Goal: Information Seeking & Learning: Check status

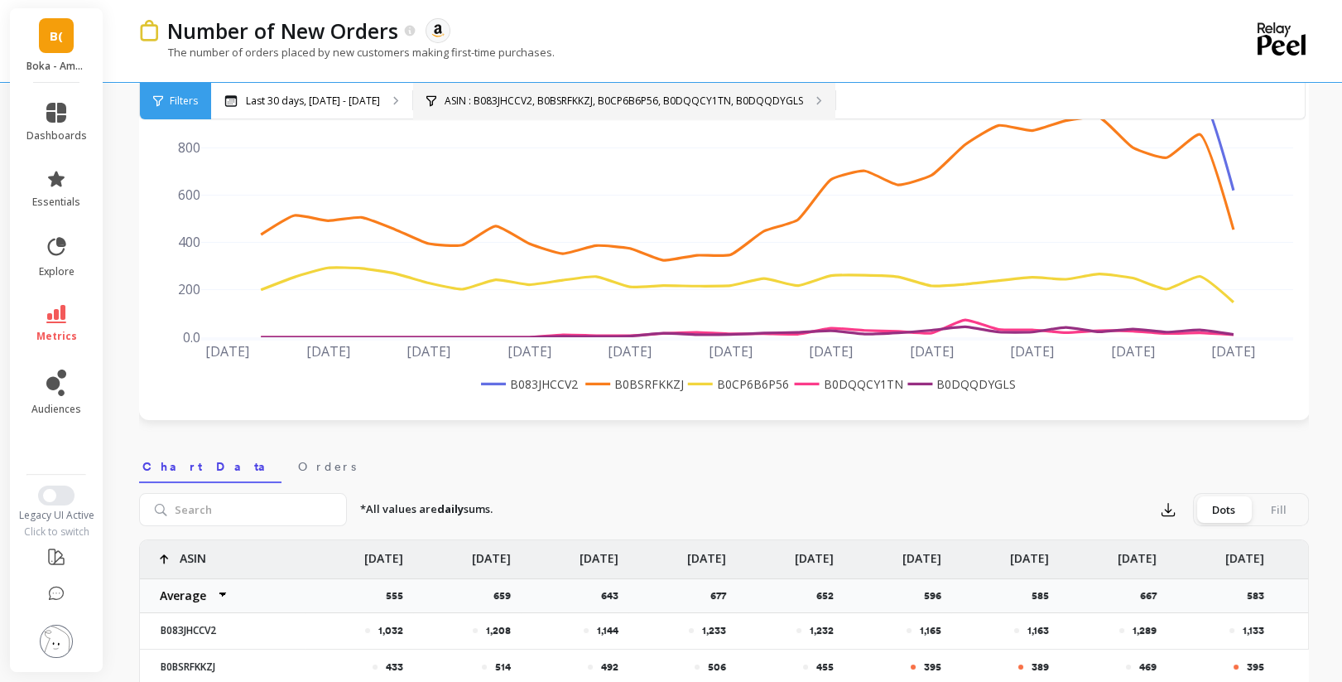
click at [758, 97] on p "ASIN : B083JHCCV2, B0BSRFKKZJ, B0CP6B6P56, B0DQQCY1TN, B0DQQDYGLS" at bounding box center [624, 100] width 359 height 13
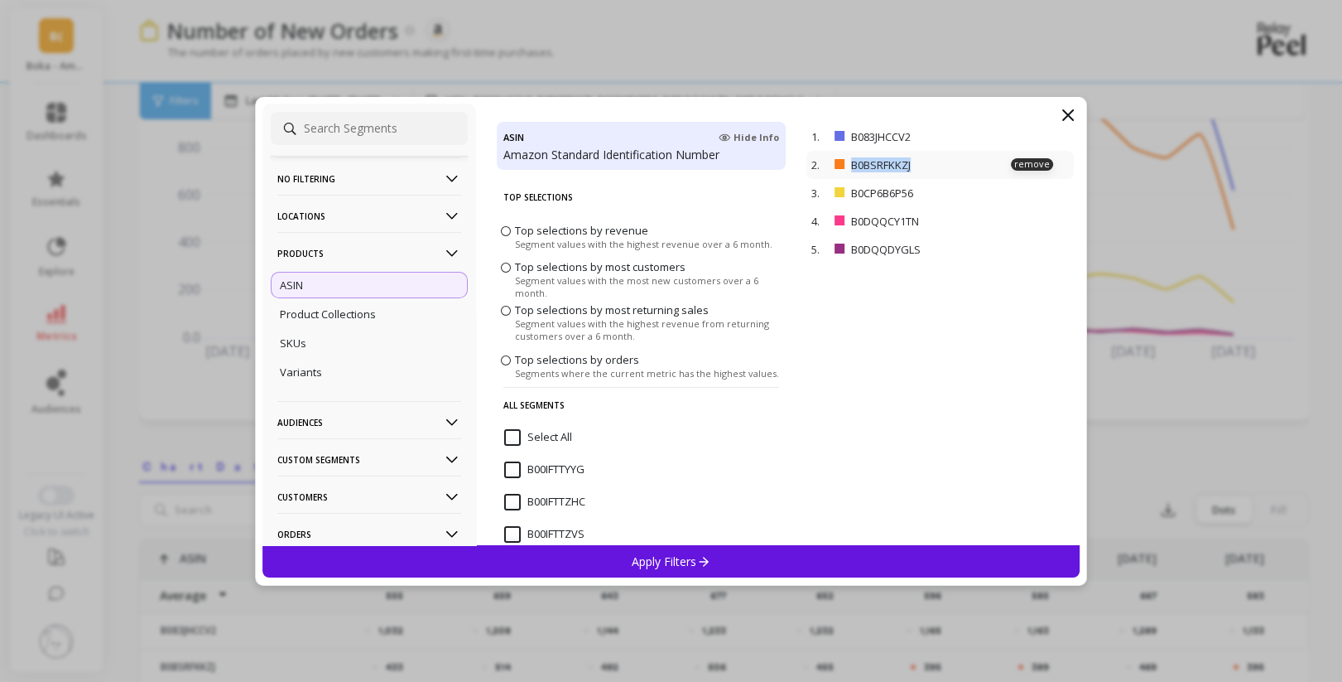
drag, startPoint x: 924, startPoint y: 162, endPoint x: 850, endPoint y: 161, distance: 73.7
click at [851, 161] on p "B0BSRFKKZJ" at bounding box center [920, 164] width 139 height 15
copy p "B0BSRFKKZJ"
drag, startPoint x: 922, startPoint y: 190, endPoint x: 842, endPoint y: 190, distance: 79.5
click at [842, 190] on div "3. B0CP6B6P56 remove" at bounding box center [940, 193] width 267 height 28
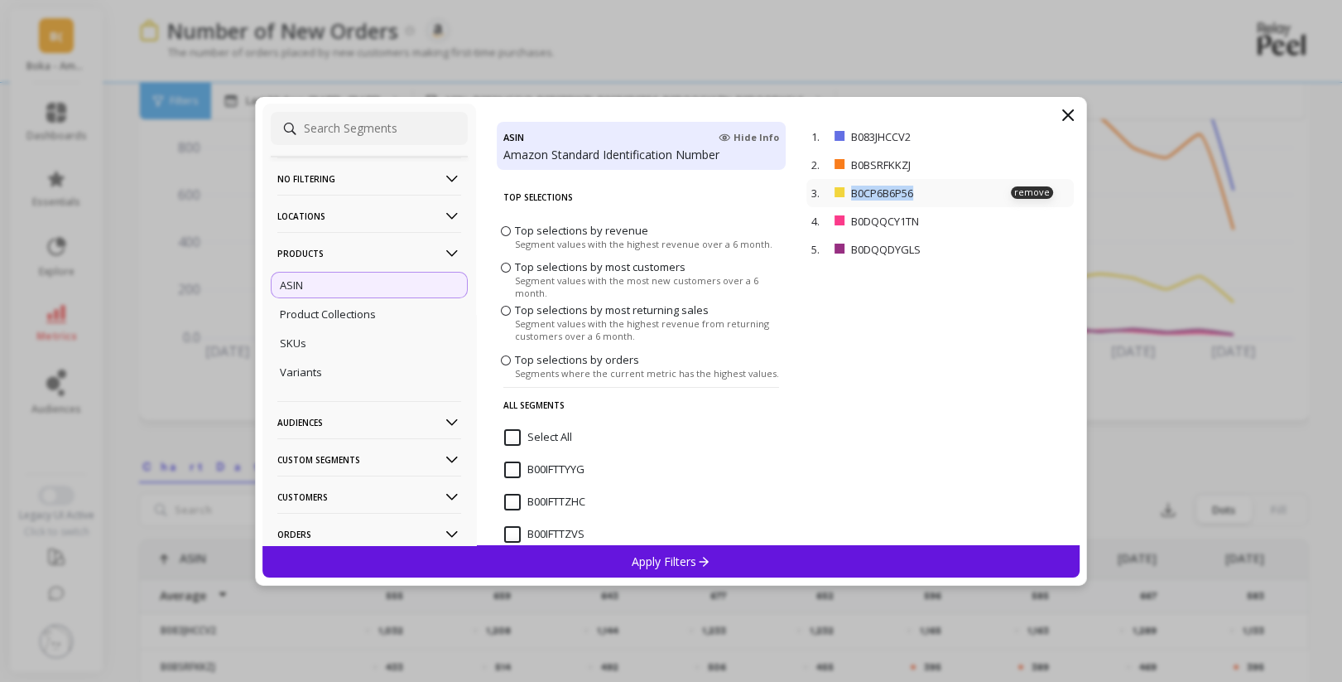
copy div "B0CP6B6P56"
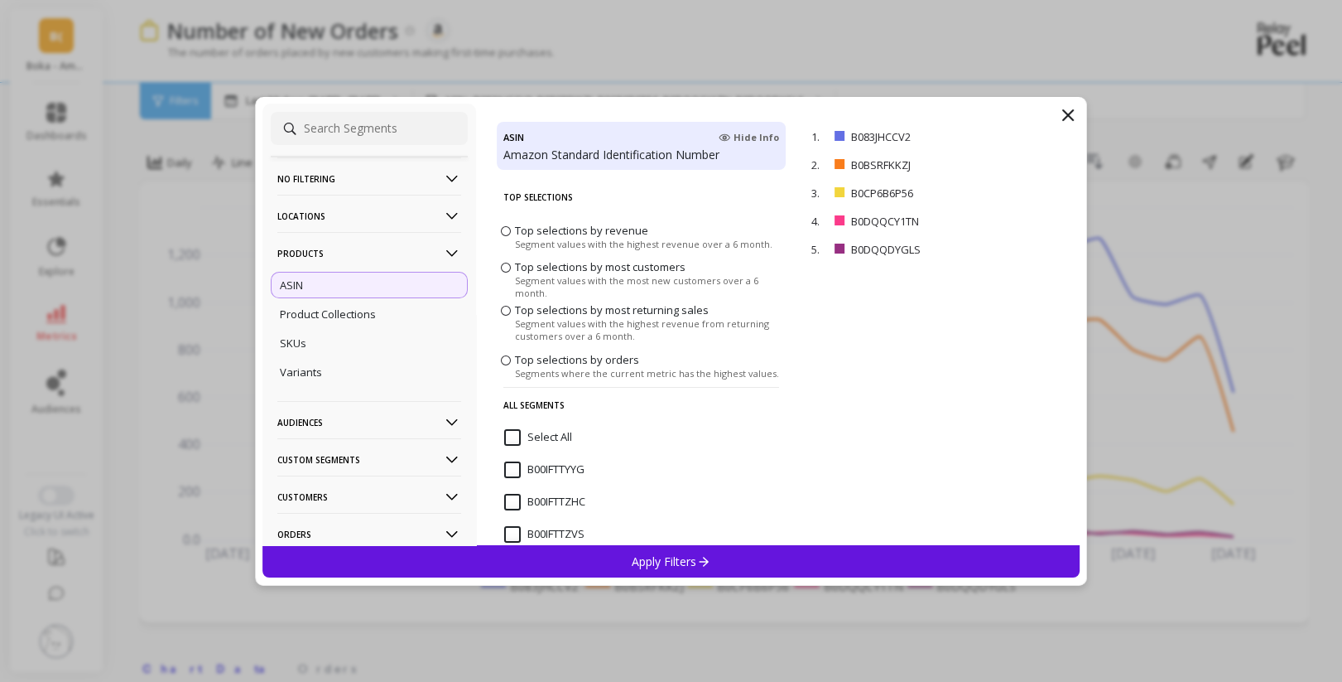
click at [335, 177] on p "No filtering" at bounding box center [369, 178] width 184 height 42
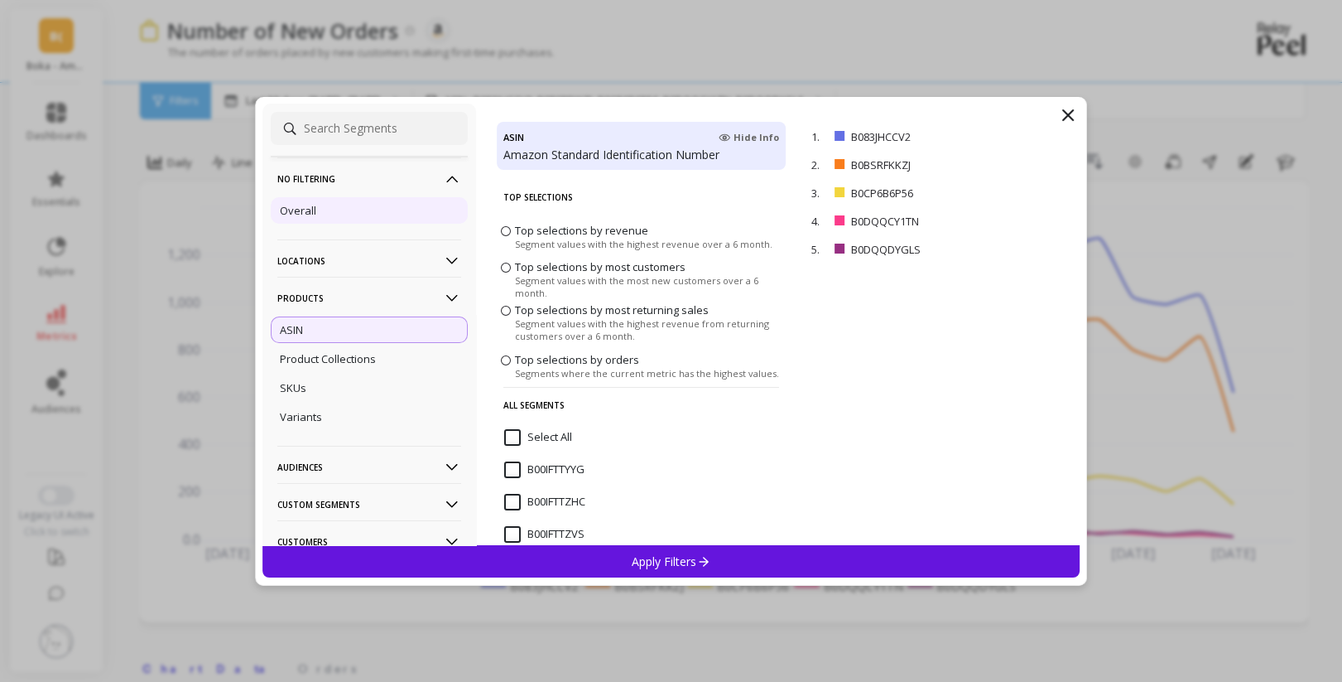
click at [318, 214] on div "Overall" at bounding box center [369, 210] width 197 height 26
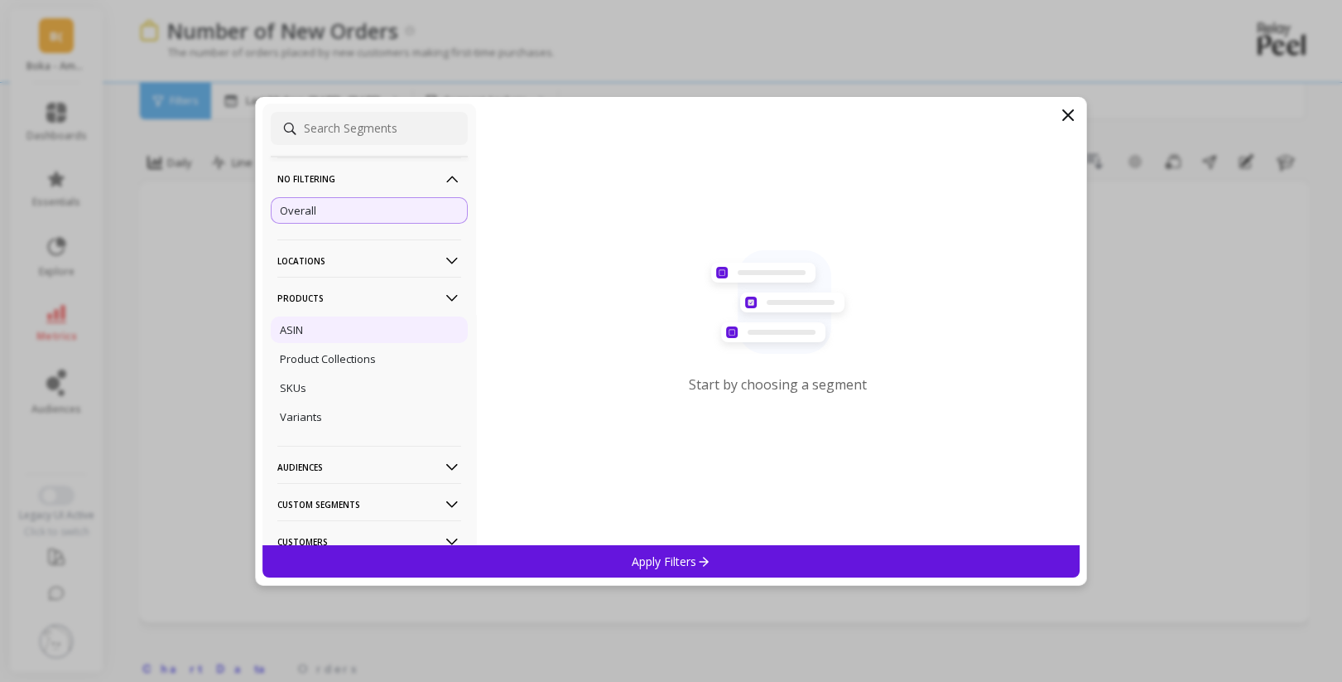
click at [296, 332] on p "ASIN" at bounding box center [291, 329] width 23 height 15
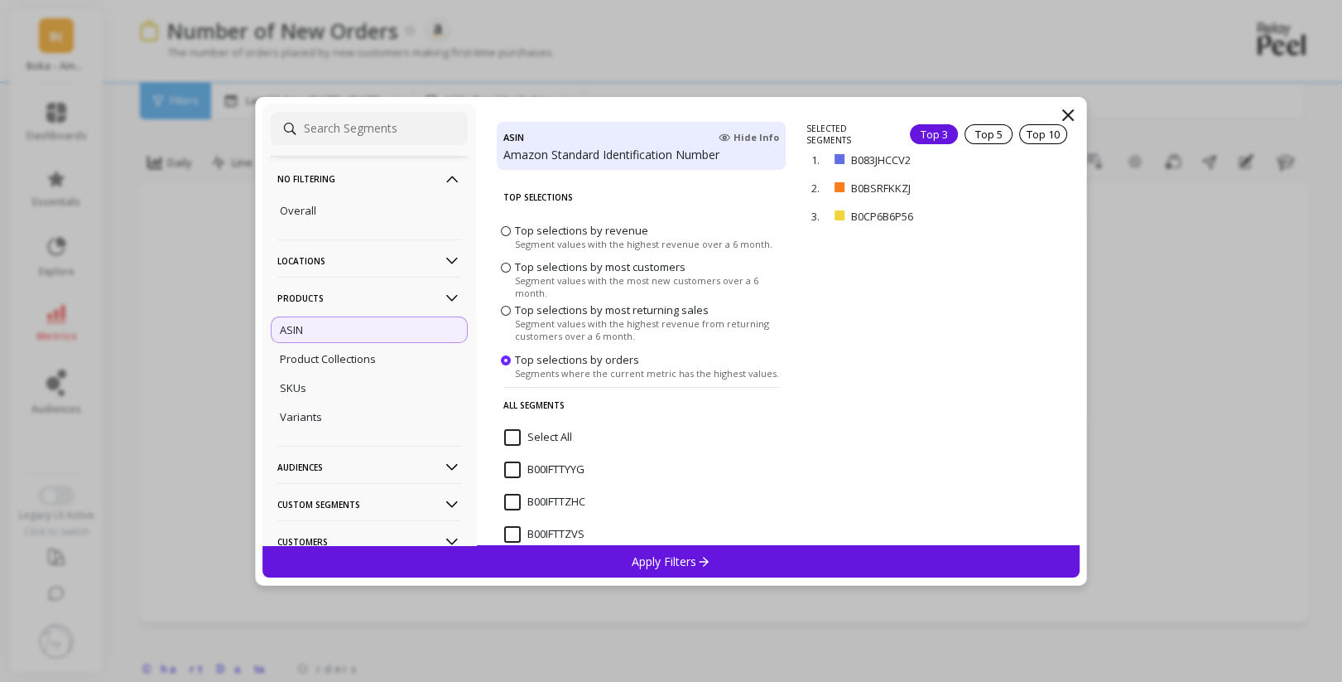
click at [694, 558] on p "Apply Filters" at bounding box center [671, 561] width 79 height 16
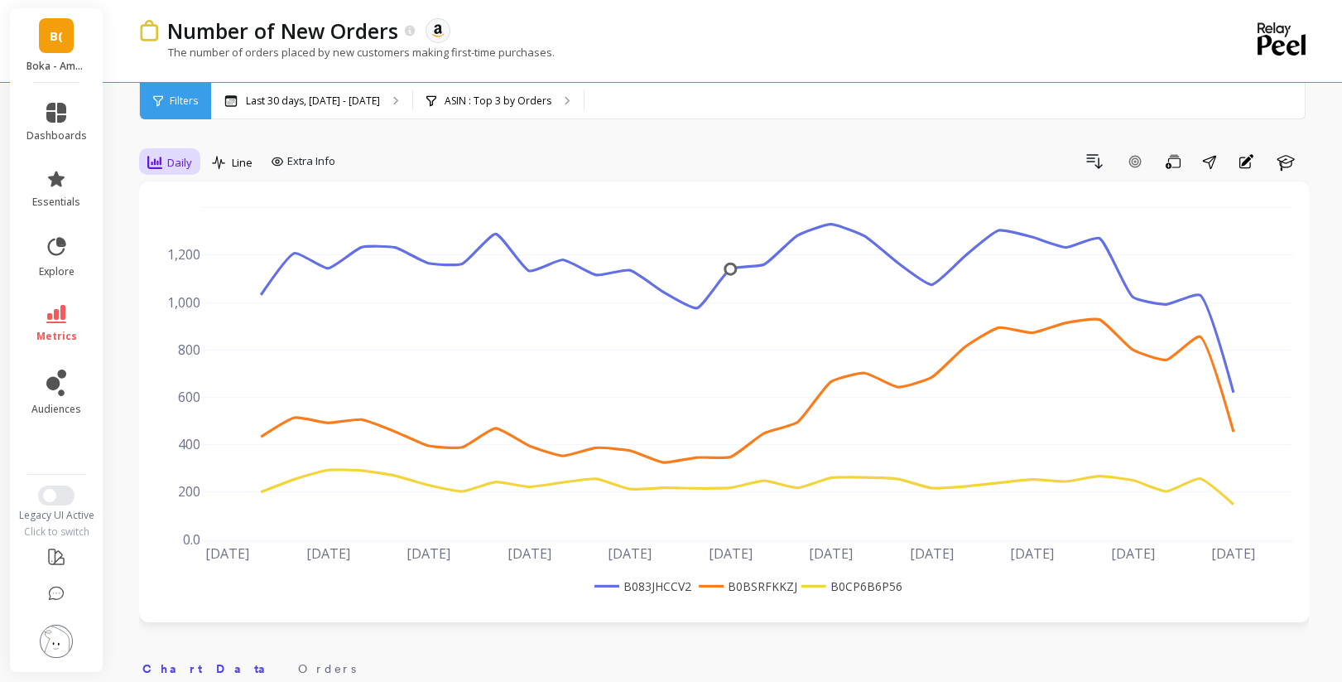
click at [163, 163] on div "Daily" at bounding box center [169, 162] width 45 height 20
click at [178, 257] on div "Weekly" at bounding box center [200, 263] width 94 height 16
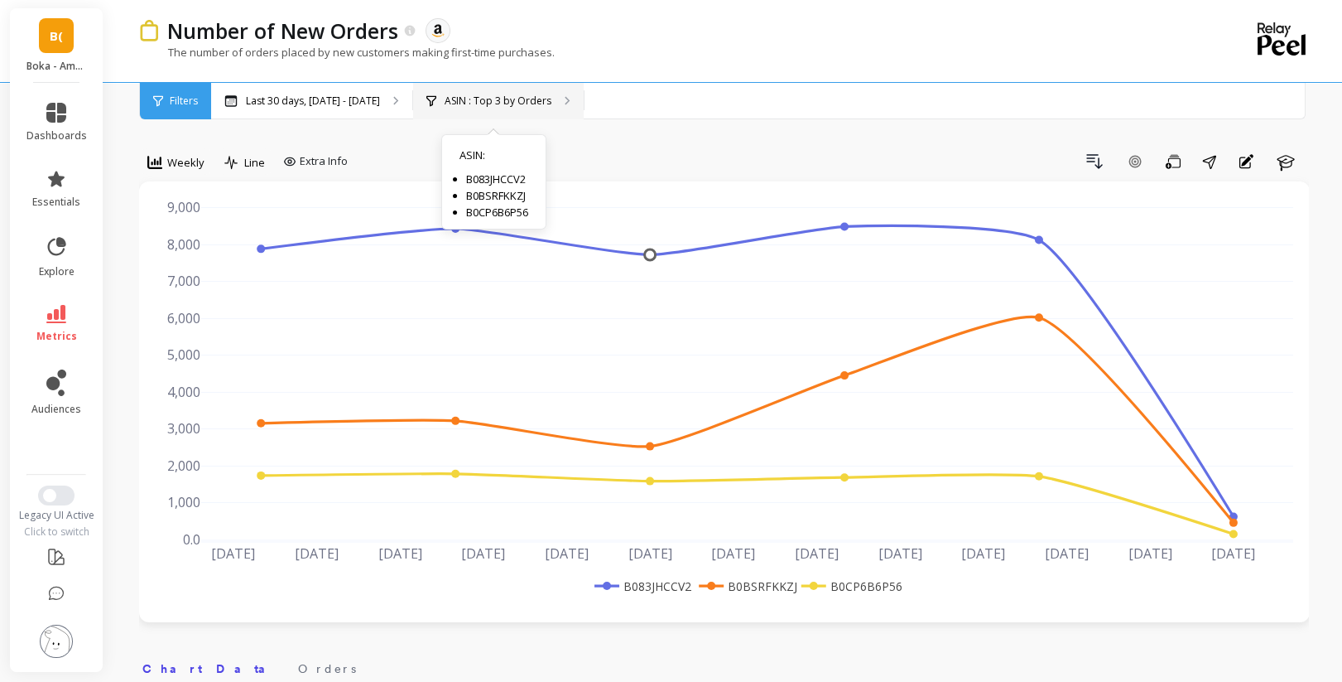
click at [472, 94] on p "ASIN : Top 3 by Orders" at bounding box center [498, 100] width 107 height 13
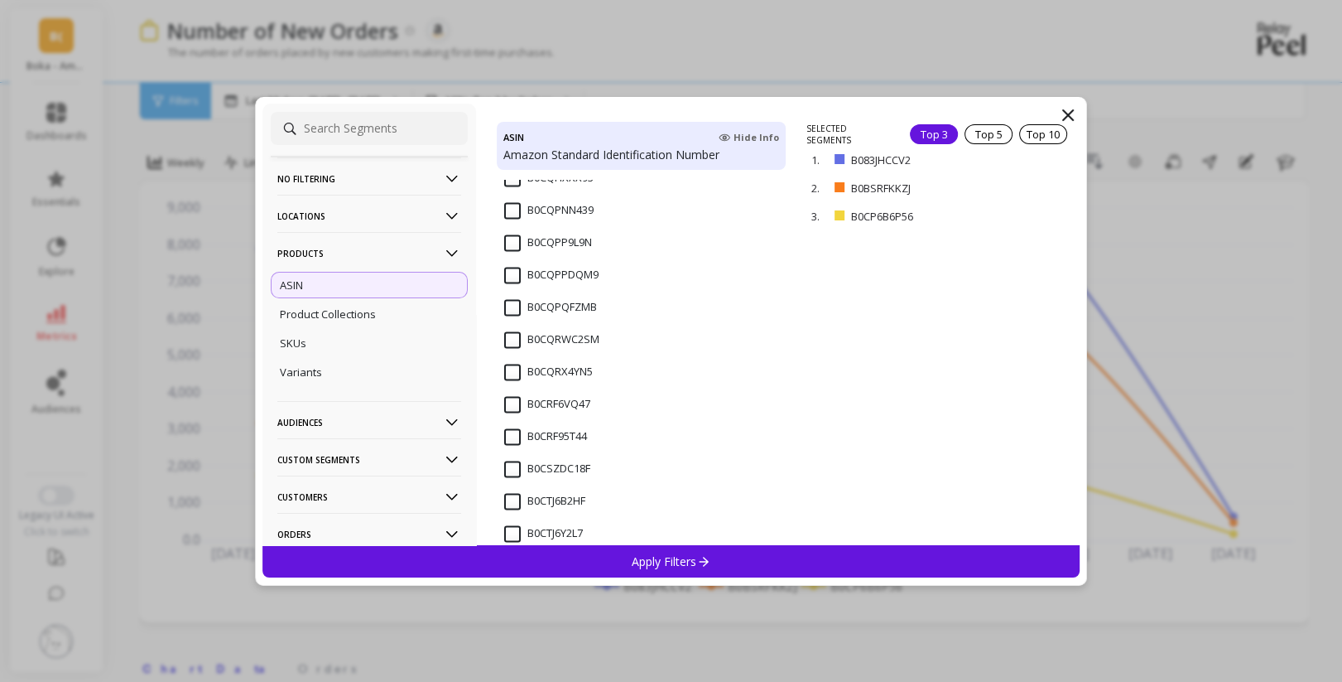
scroll to position [6062, 0]
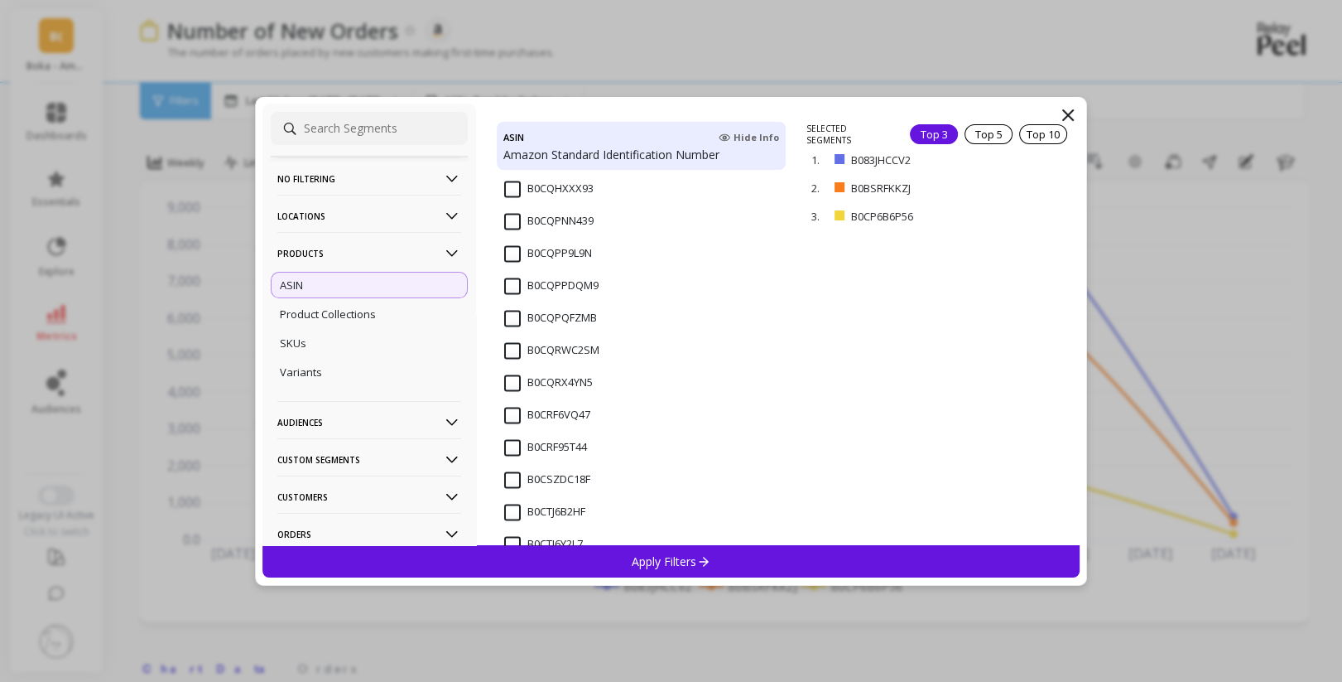
click at [513, 287] on input "B0CQPPDQM9" at bounding box center [551, 285] width 94 height 17
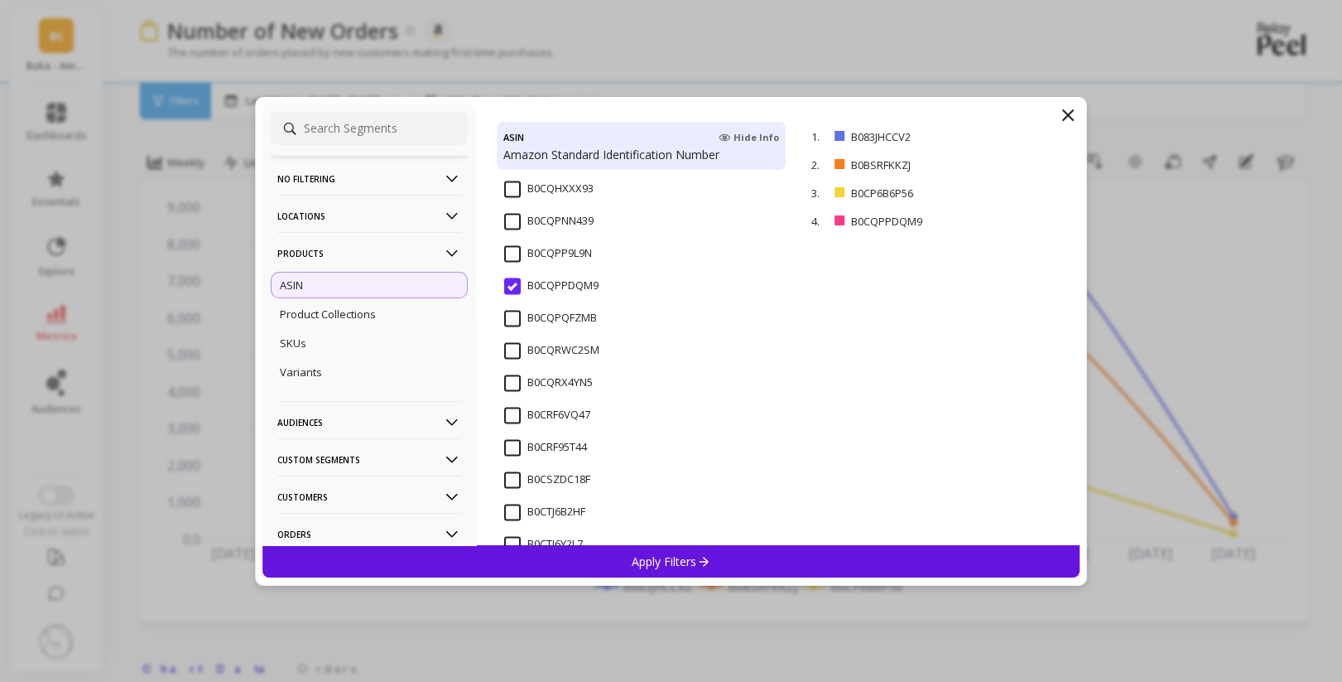
click at [662, 554] on p "Apply Filters" at bounding box center [671, 561] width 79 height 16
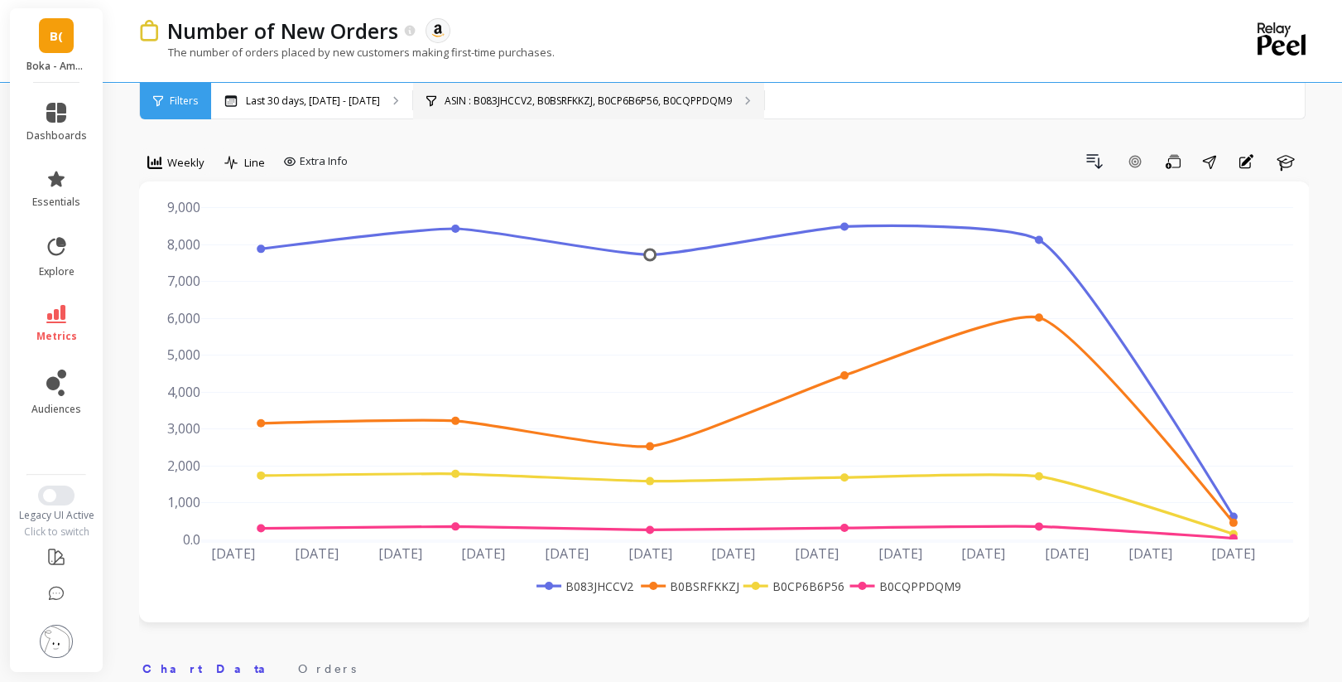
click at [726, 109] on div "ASIN : B083JHCCV2, B0BSRFKKZJ, B0CP6B6P56, B0CQPPDQM9" at bounding box center [588, 101] width 351 height 36
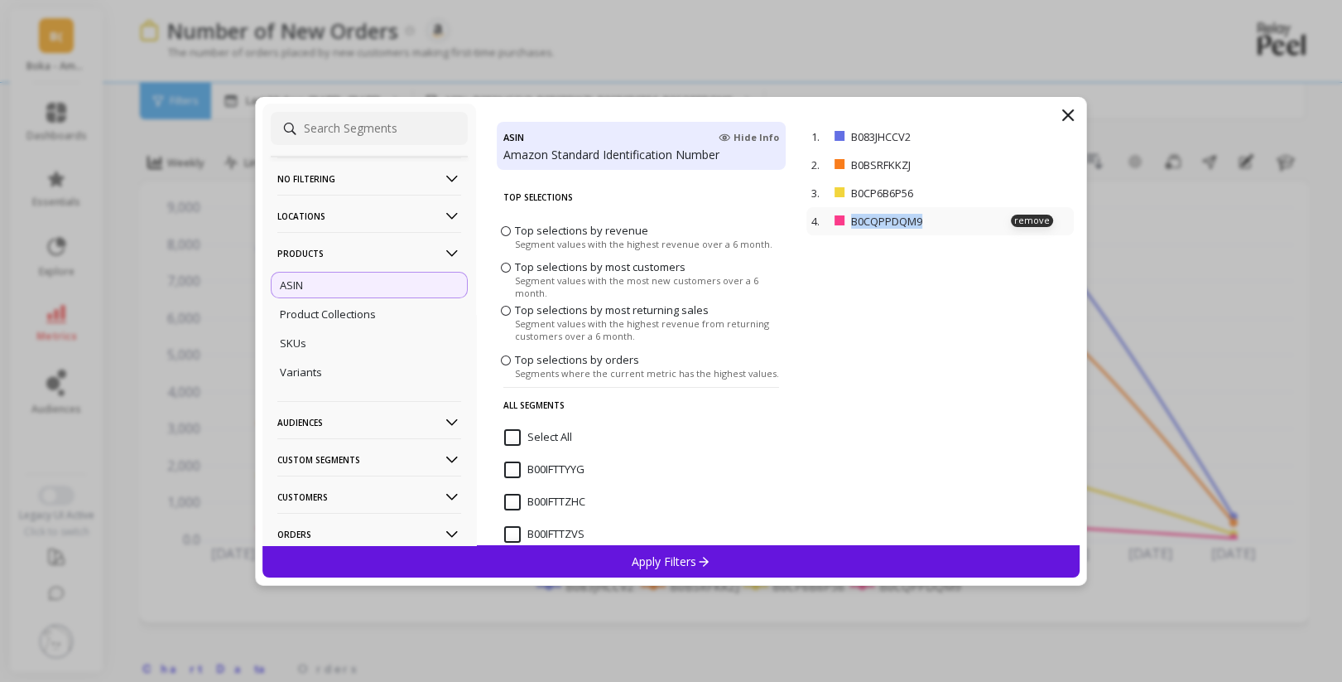
drag, startPoint x: 929, startPoint y: 224, endPoint x: 831, endPoint y: 224, distance: 97.7
click at [831, 224] on div "4. B0CQPPDQM9 remove" at bounding box center [940, 221] width 267 height 28
copy div "B0CQPPDQM9"
click at [686, 565] on p "Apply Filters" at bounding box center [671, 561] width 79 height 16
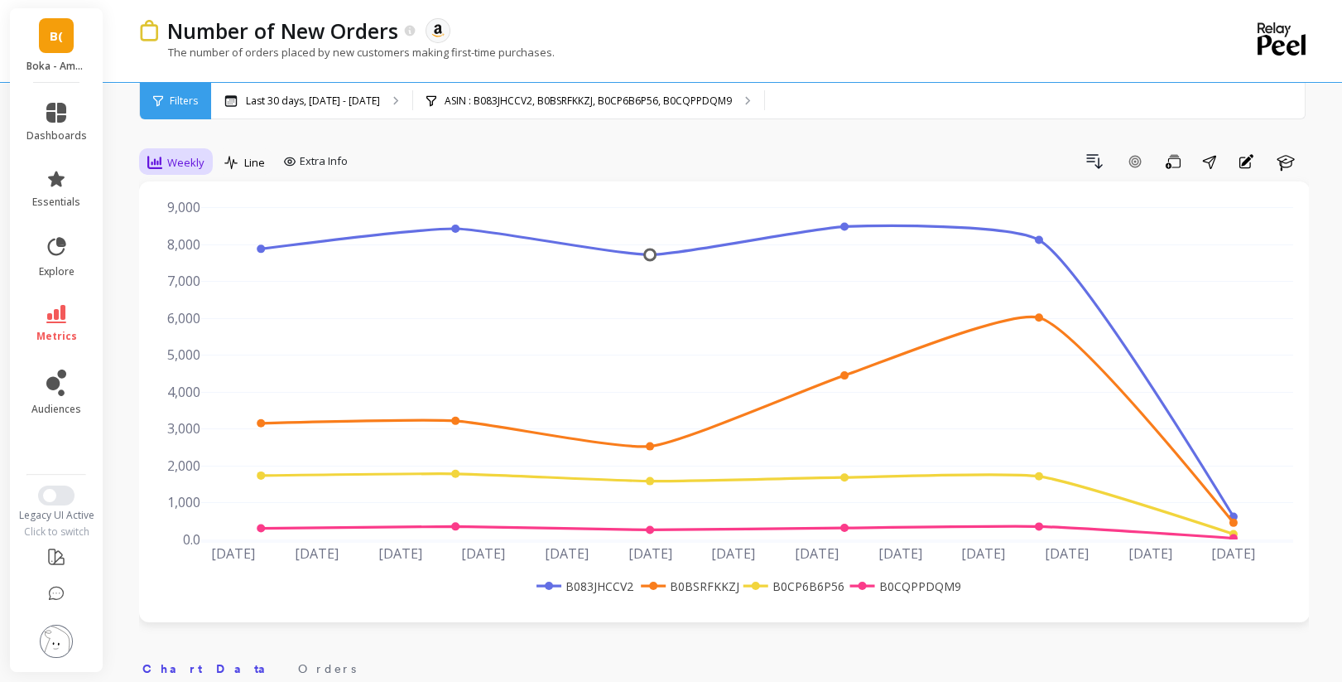
click at [188, 156] on span "Weekly" at bounding box center [185, 163] width 37 height 16
click at [178, 232] on div "Daily" at bounding box center [200, 232] width 94 height 16
